Goal: Task Accomplishment & Management: Manage account settings

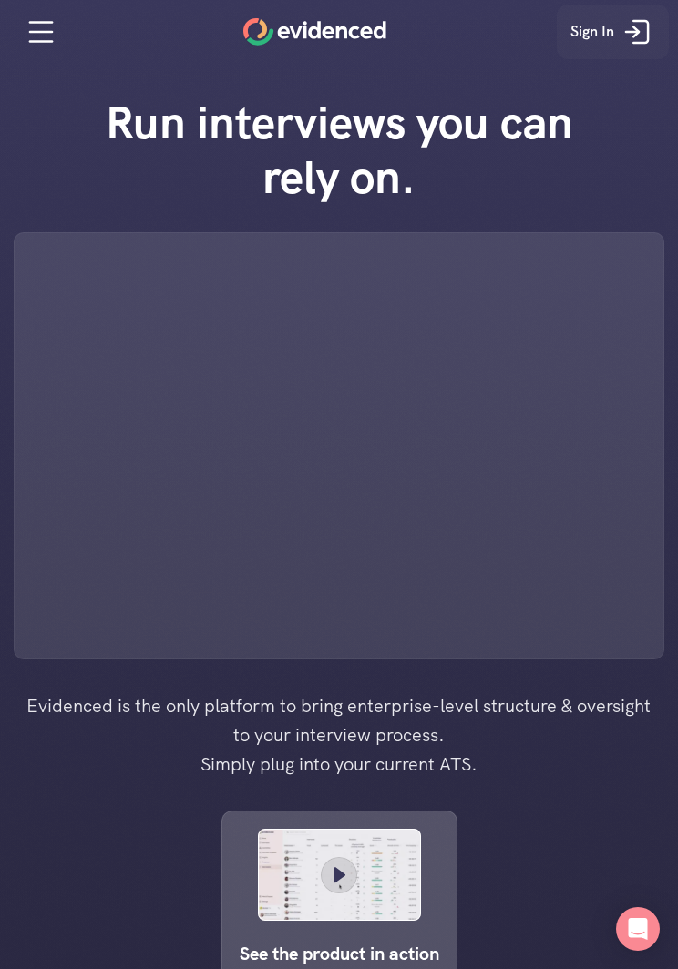
click at [658, 41] on link "Sign In" at bounding box center [612, 32] width 112 height 55
